Goal: Find specific page/section: Find specific page/section

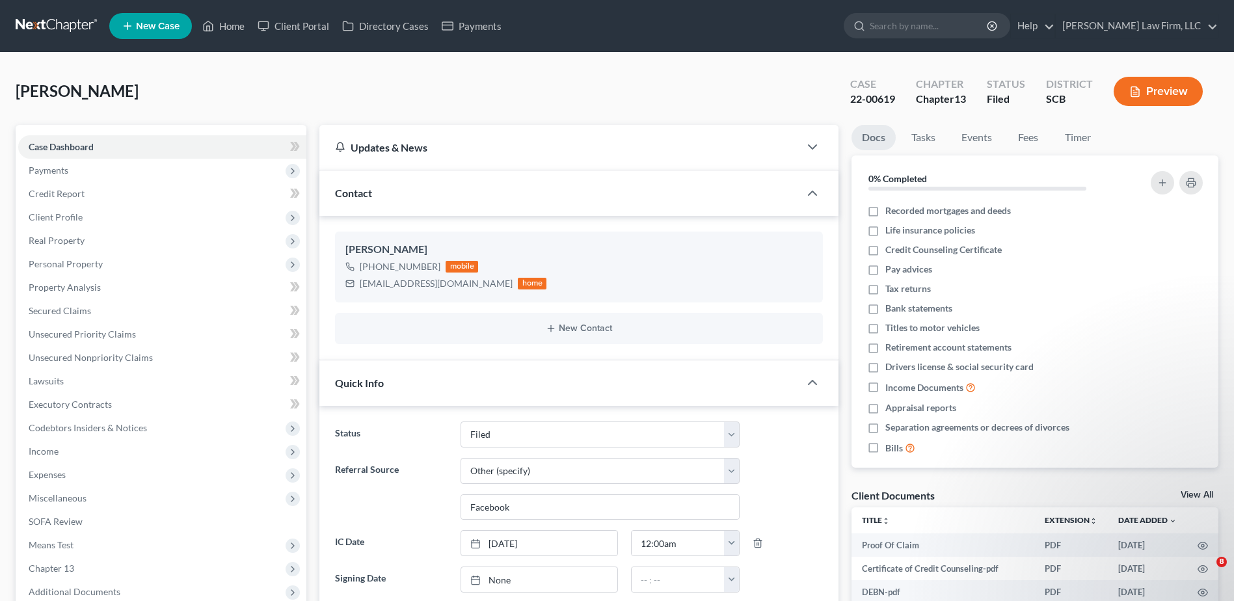
select select "2"
select select "6"
select select "0"
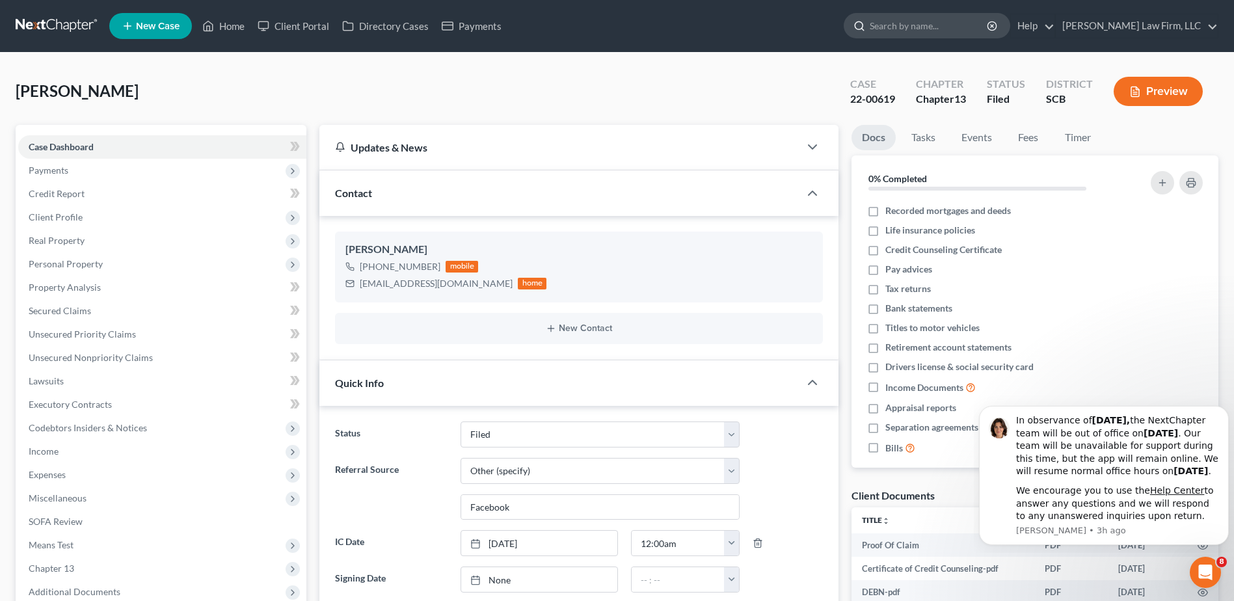
click at [935, 32] on input "search" at bounding box center [929, 26] width 119 height 24
type input "kow"
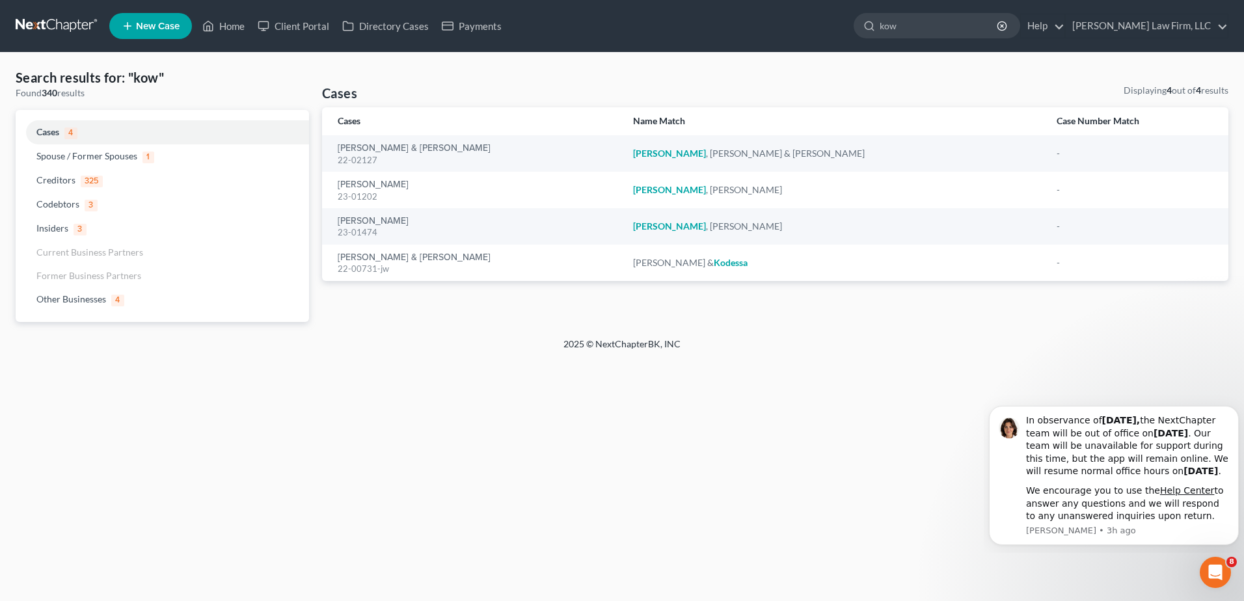
drag, startPoint x: 931, startPoint y: 27, endPoint x: 882, endPoint y: 22, distance: 49.1
click at [904, 25] on div "kow" at bounding box center [937, 25] width 167 height 25
type input "[PERSON_NAME]"
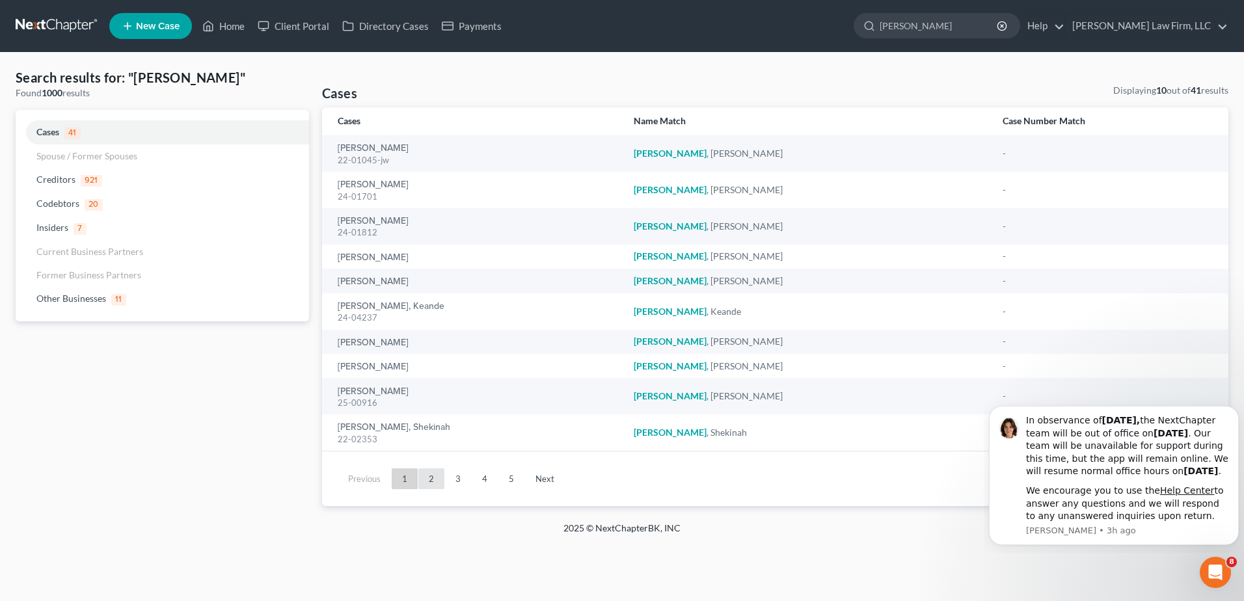
click at [427, 474] on link "2" at bounding box center [431, 478] width 26 height 21
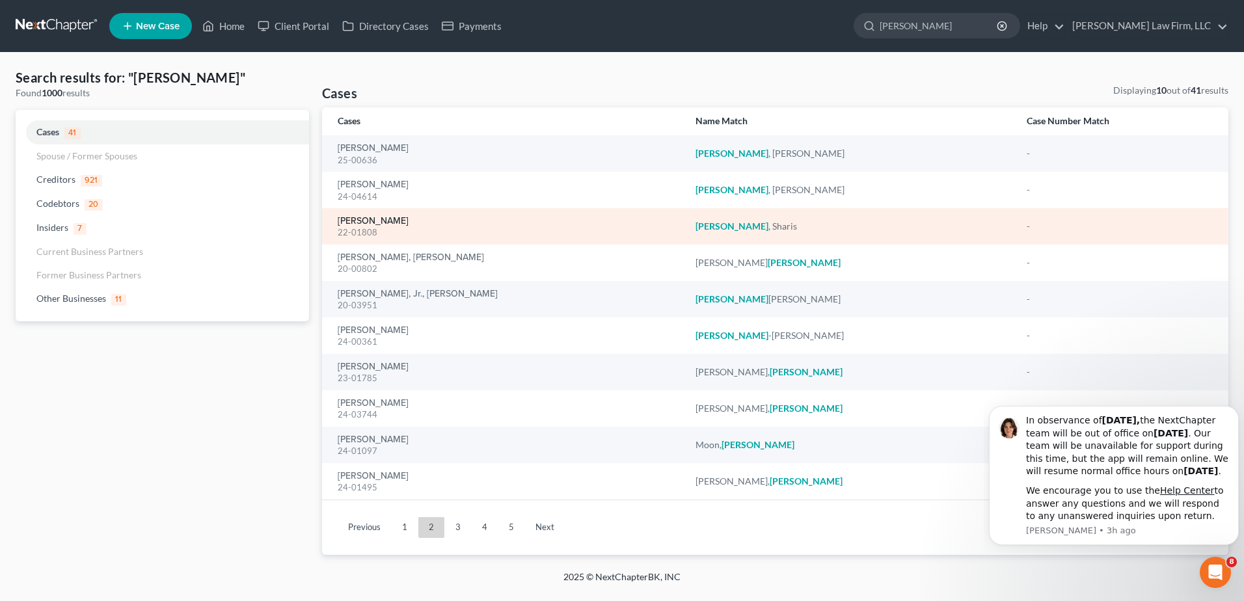
click at [381, 217] on link "[PERSON_NAME]" at bounding box center [373, 221] width 71 height 9
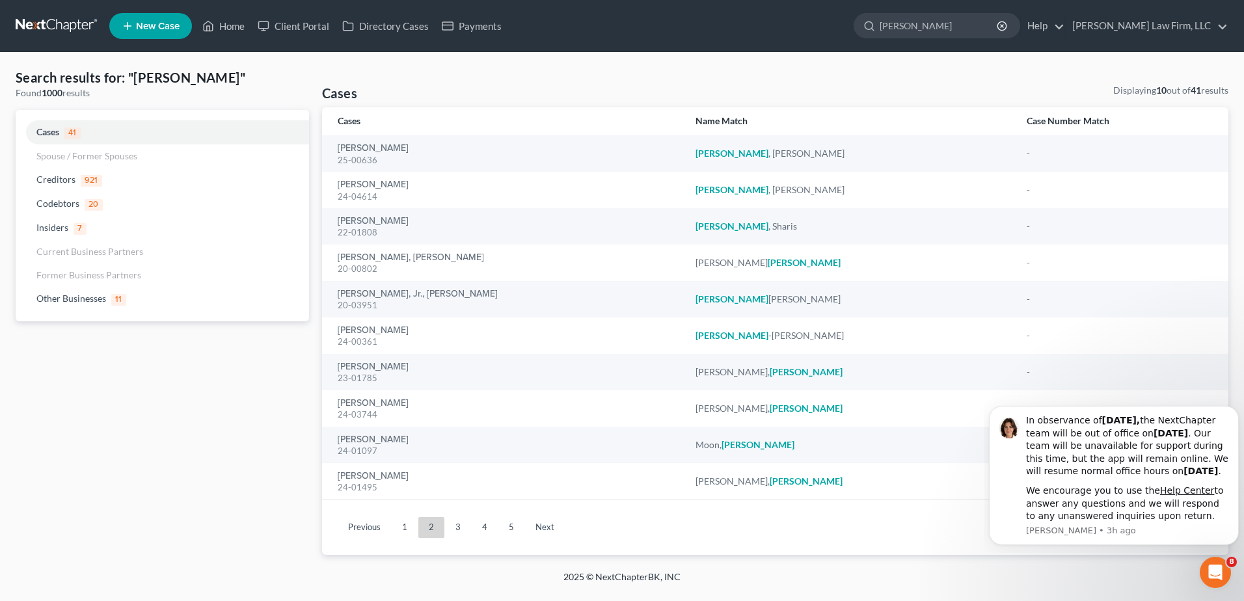
select select "0"
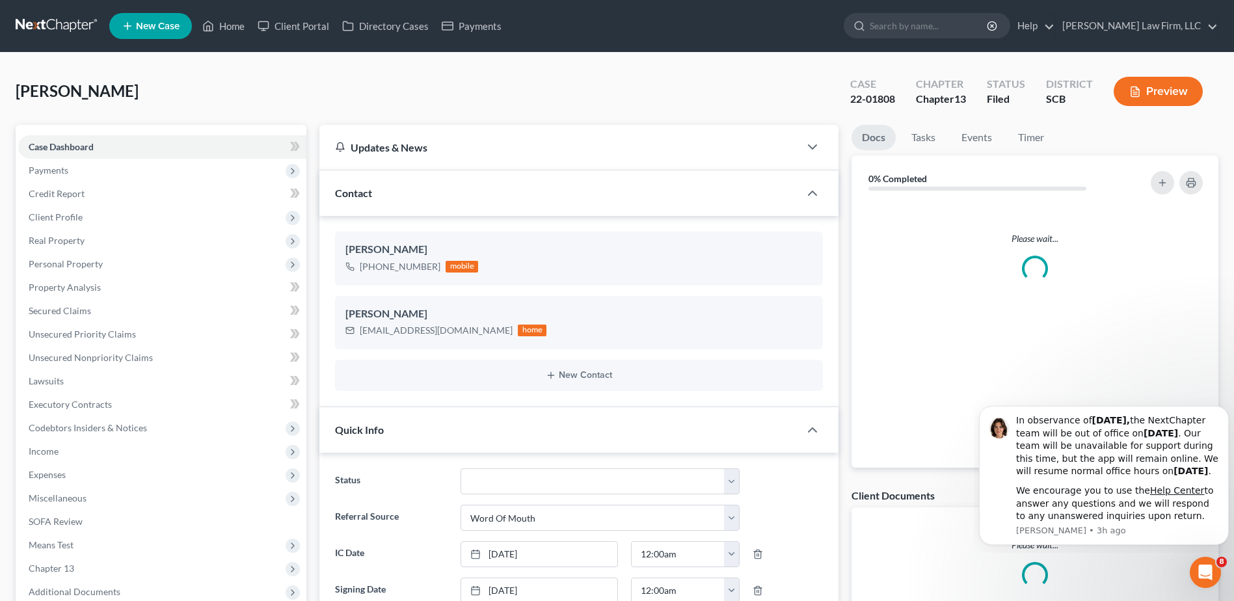
select select "0"
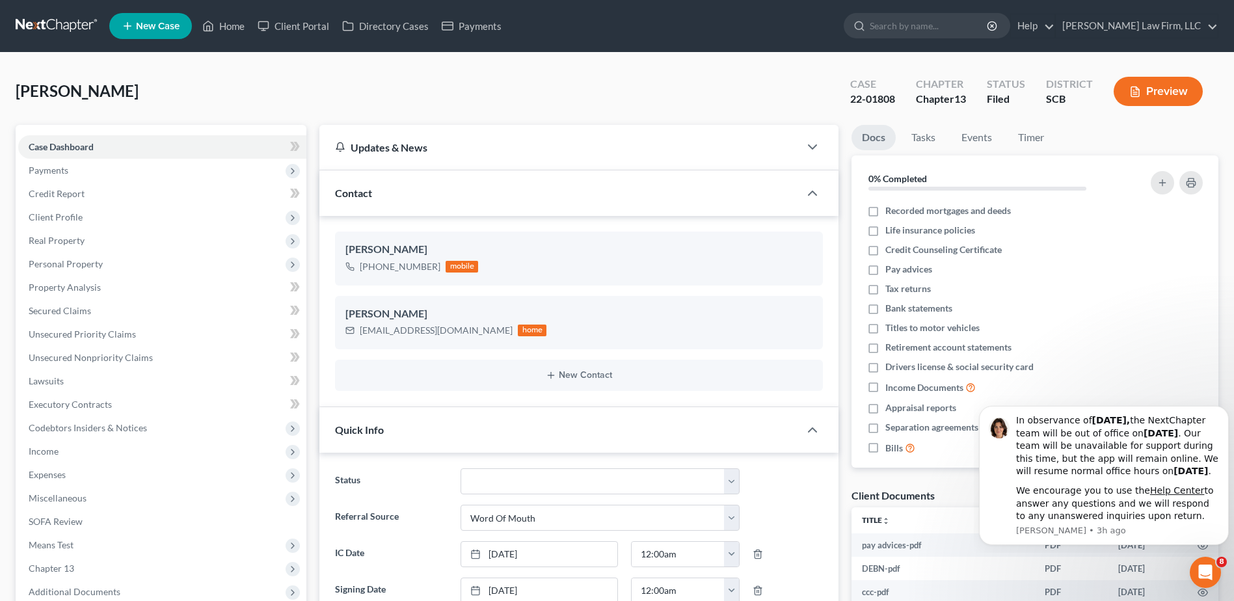
scroll to position [717, 0]
